Goal: Transaction & Acquisition: Purchase product/service

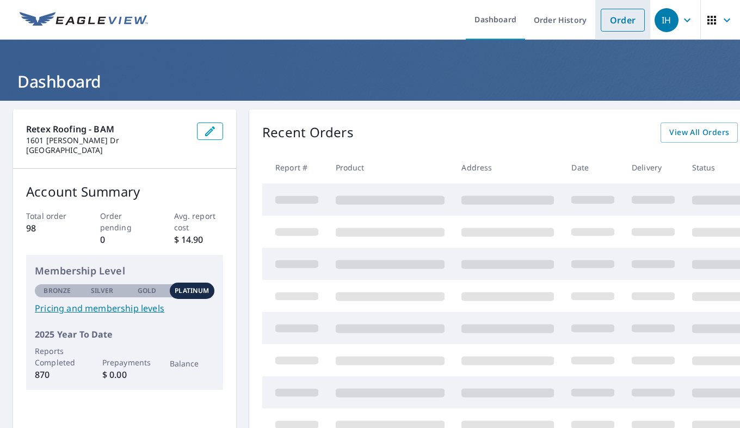
click at [631, 21] on link "Order" at bounding box center [623, 20] width 44 height 23
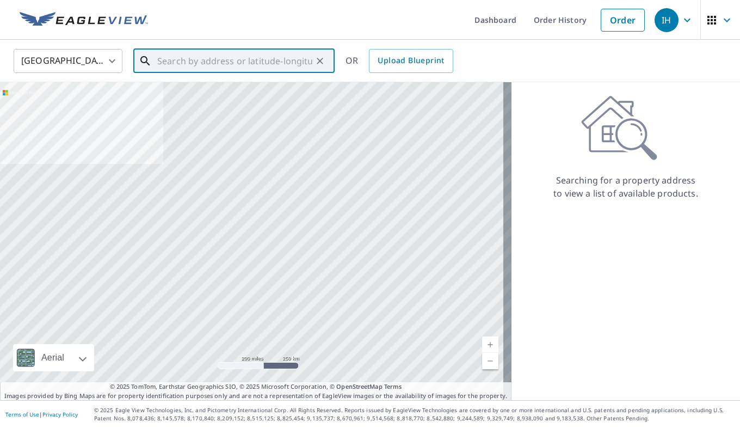
click at [255, 68] on input "text" at bounding box center [234, 61] width 155 height 30
paste input "[STREET_ADDRESS][PERSON_NAME]"
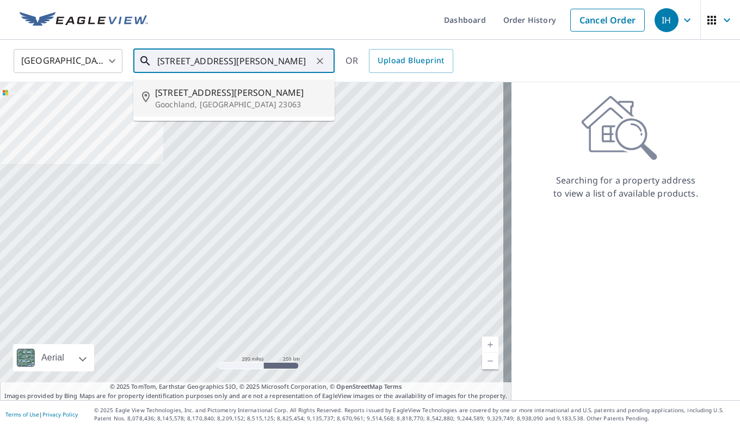
click at [255, 97] on span "[STREET_ADDRESS][PERSON_NAME]" at bounding box center [240, 92] width 171 height 13
type input "[STREET_ADDRESS][PERSON_NAME]"
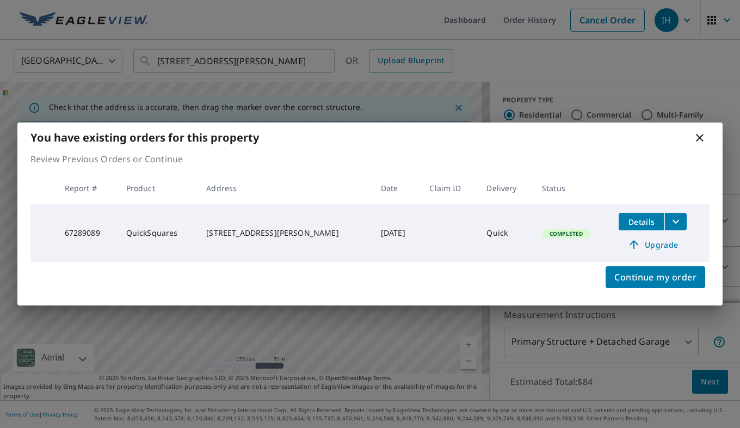
click at [675, 221] on icon "filesDropdownBtn-67289089" at bounding box center [675, 221] width 13 height 13
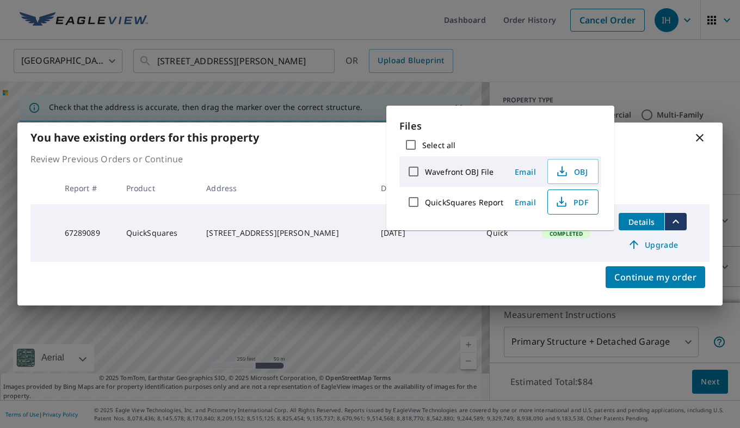
click at [567, 209] on button "PDF" at bounding box center [572, 201] width 51 height 25
click at [645, 248] on span "Upgrade" at bounding box center [652, 244] width 55 height 13
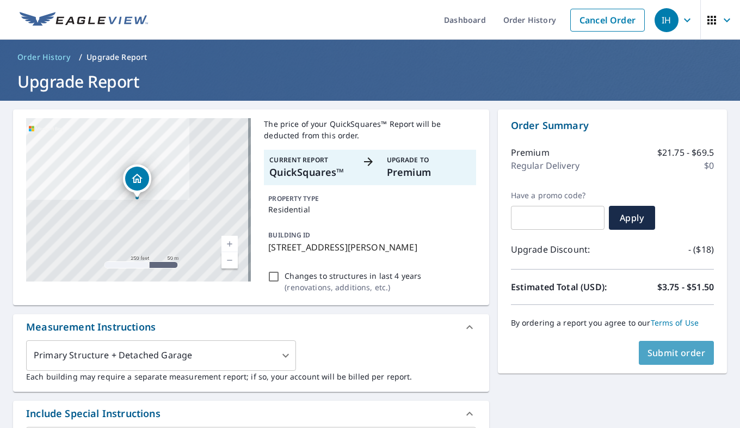
click at [658, 352] on span "Submit order" at bounding box center [676, 353] width 58 height 12
checkbox input "true"
